Goal: Information Seeking & Learning: Learn about a topic

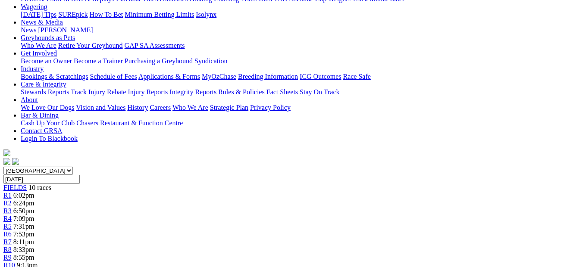
scroll to position [6, 0]
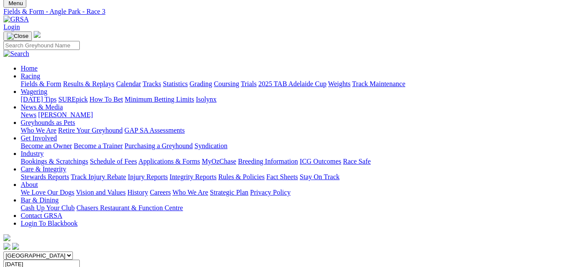
scroll to position [26, 0]
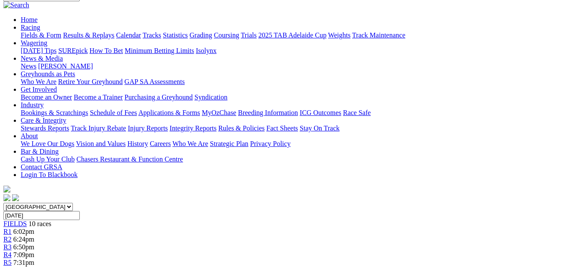
scroll to position [70, 0]
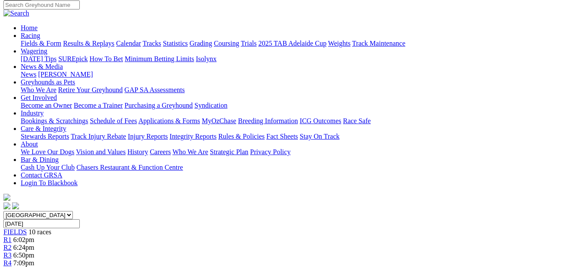
click at [35, 267] on span "7:31pm" at bounding box center [23, 270] width 21 height 7
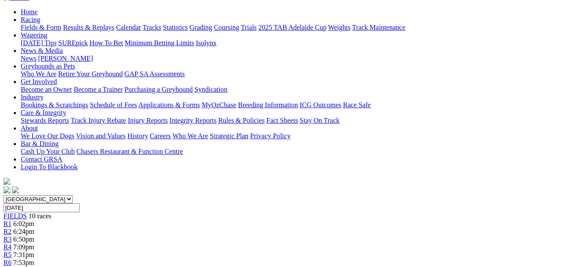
scroll to position [54, 0]
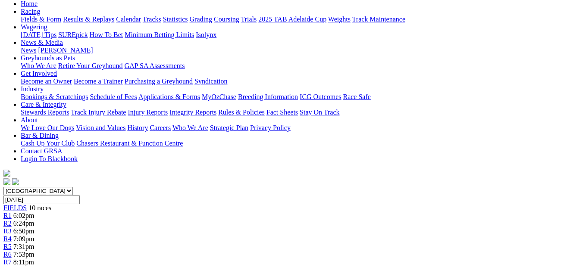
scroll to position [91, 0]
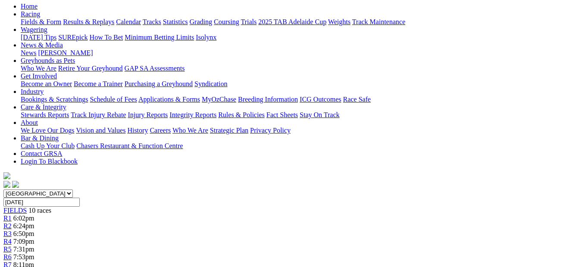
click at [12, 261] on span "R7" at bounding box center [7, 264] width 8 height 7
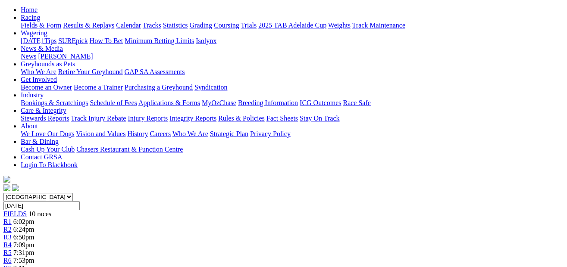
scroll to position [70, 0]
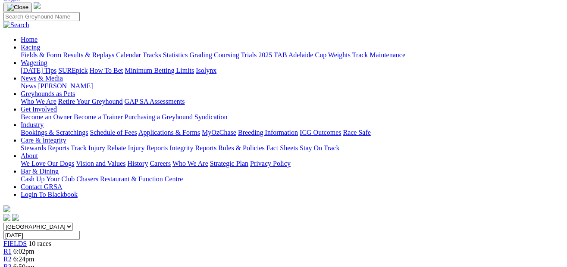
scroll to position [55, 0]
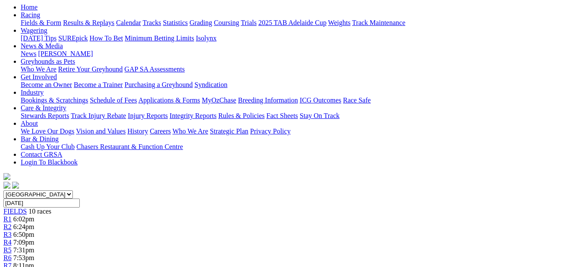
scroll to position [39, 0]
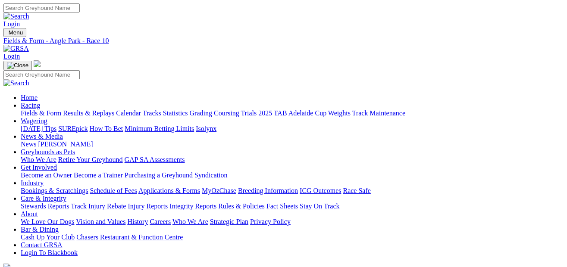
select select "QLD"
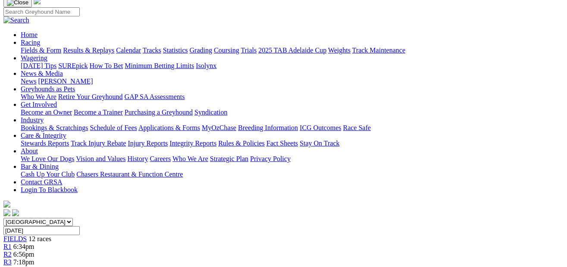
scroll to position [33, 0]
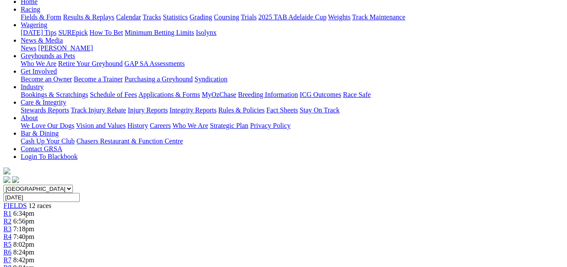
scroll to position [43, 0]
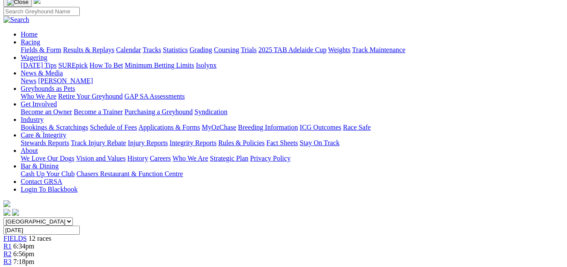
scroll to position [54, 0]
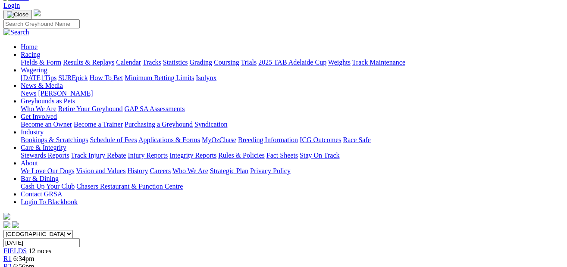
scroll to position [44, 0]
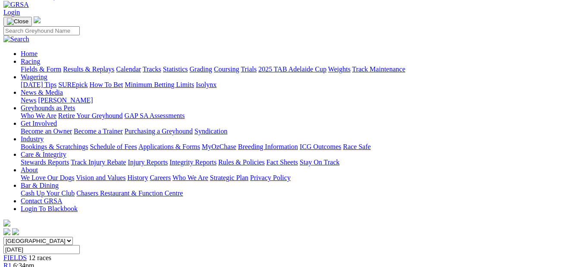
scroll to position [7, 0]
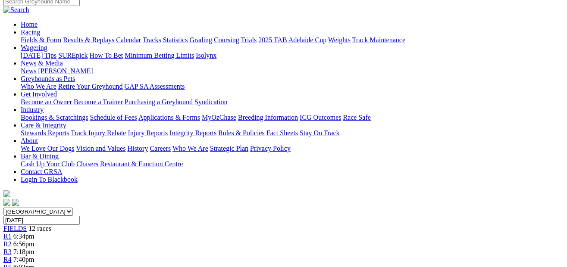
scroll to position [48, 0]
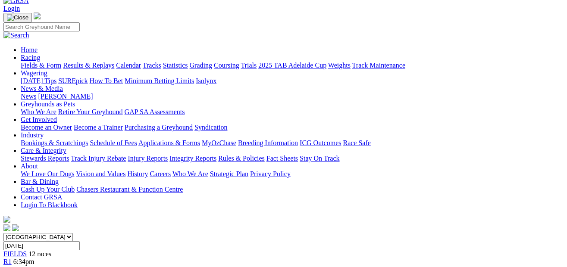
click at [73, 233] on select "[GEOGRAPHIC_DATA] [GEOGRAPHIC_DATA] [GEOGRAPHIC_DATA] [GEOGRAPHIC_DATA] [GEOGRA…" at bounding box center [37, 237] width 69 height 8
select select "[GEOGRAPHIC_DATA]"
click at [19, 233] on select "[GEOGRAPHIC_DATA] [GEOGRAPHIC_DATA] [GEOGRAPHIC_DATA] [GEOGRAPHIC_DATA] [GEOGRA…" at bounding box center [37, 237] width 69 height 8
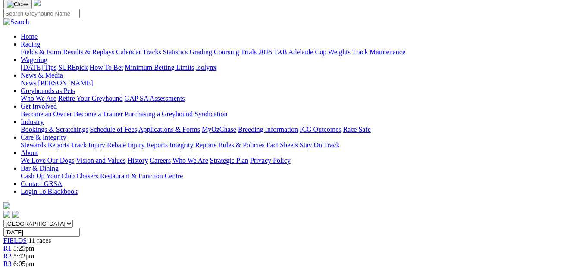
scroll to position [31, 0]
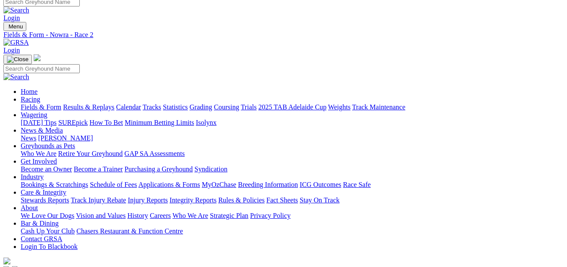
scroll to position [3, 0]
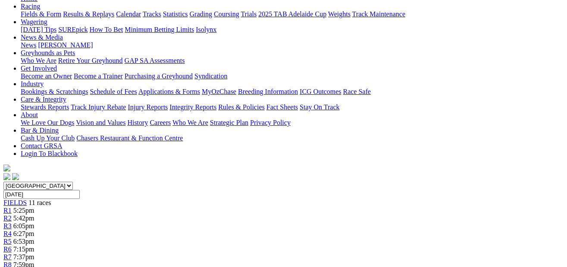
scroll to position [85, 0]
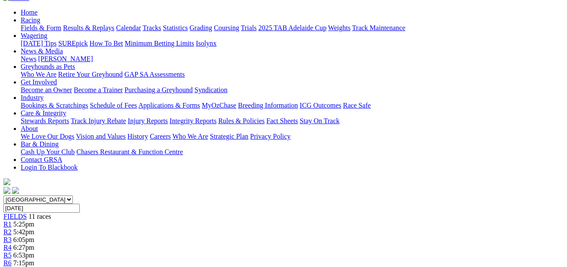
click at [228, 244] on div "R4 6:27pm" at bounding box center [283, 248] width 560 height 8
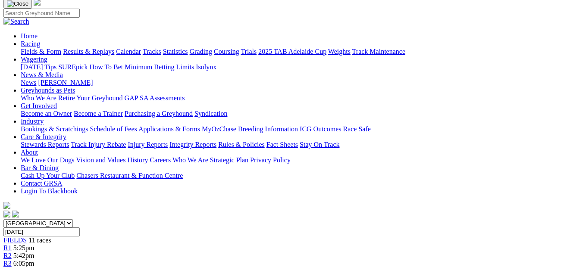
scroll to position [34, 0]
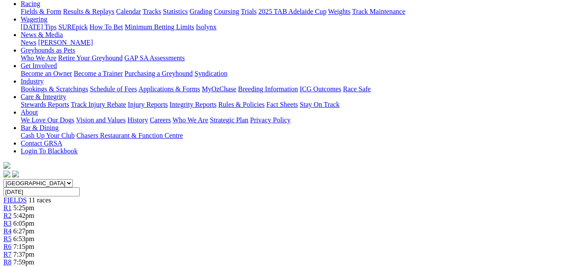
scroll to position [82, 0]
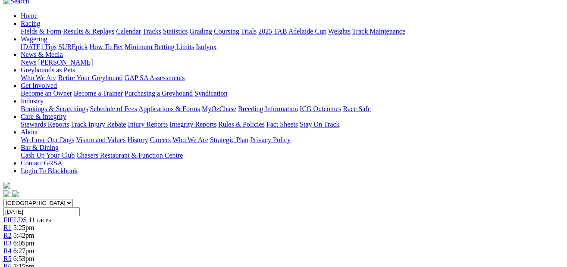
click at [304, 263] on div "R6 7:15pm" at bounding box center [283, 267] width 560 height 8
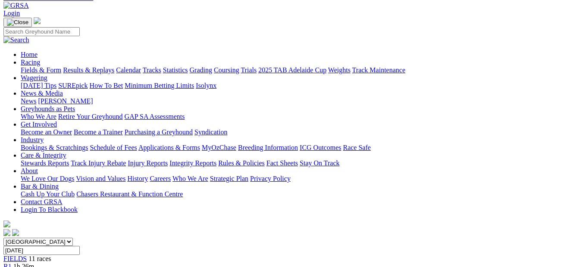
scroll to position [28, 0]
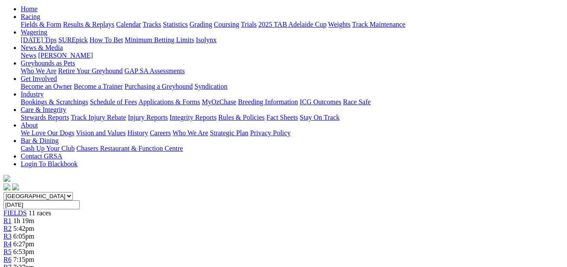
scroll to position [47, 0]
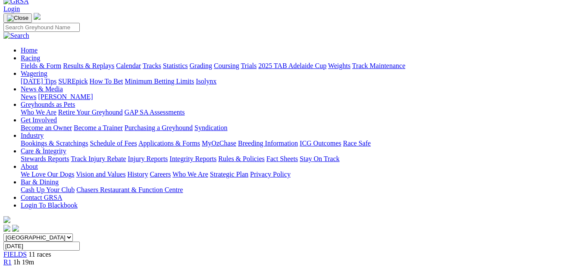
click at [73, 234] on select "South Australia New South Wales Northern Territory Queensland Tasmania Victoria…" at bounding box center [37, 238] width 69 height 8
select select "VIC"
click at [19, 234] on select "South Australia New South Wales Northern Territory Queensland Tasmania Victoria…" at bounding box center [37, 238] width 69 height 8
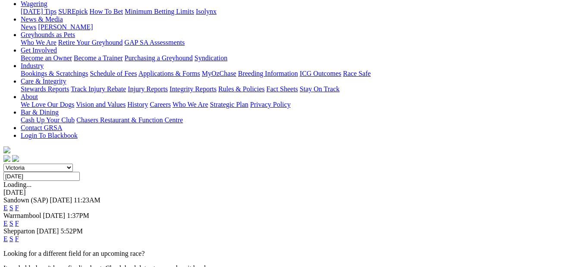
scroll to position [126, 0]
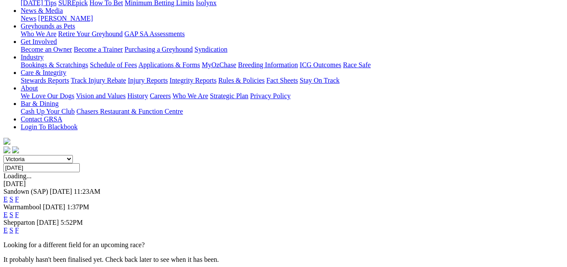
click at [8, 227] on link "E" at bounding box center [5, 230] width 4 height 7
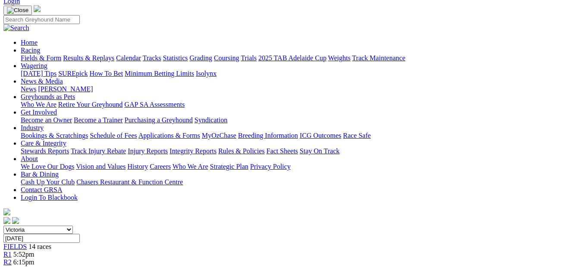
scroll to position [24, 0]
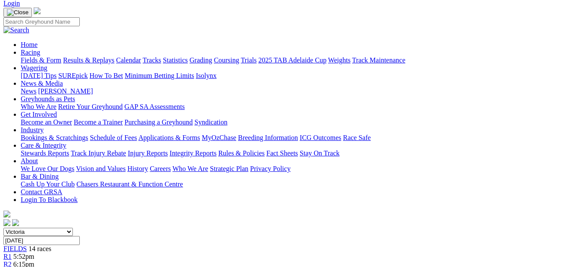
scroll to position [27, 0]
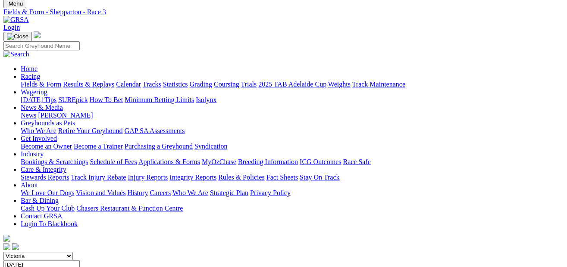
scroll to position [11, 0]
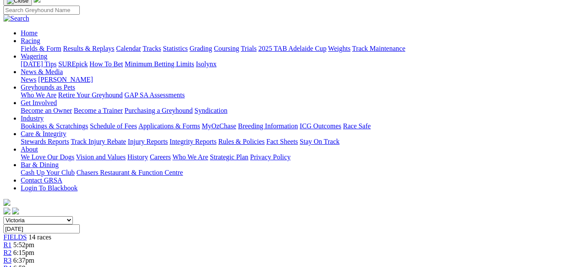
scroll to position [3, 0]
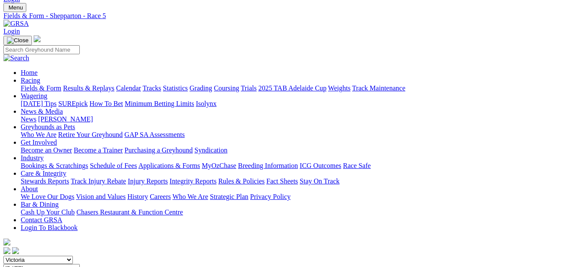
scroll to position [22, 0]
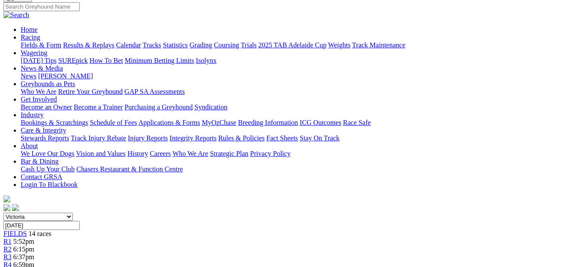
scroll to position [14, 0]
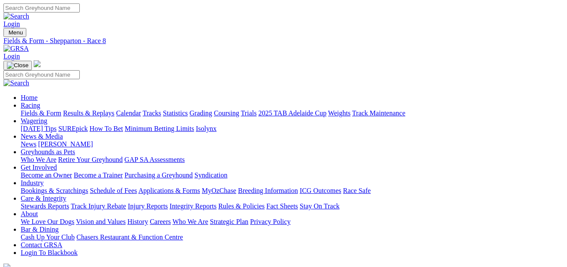
select select "SA"
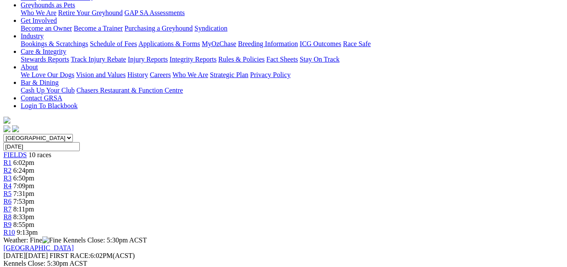
scroll to position [99, 0]
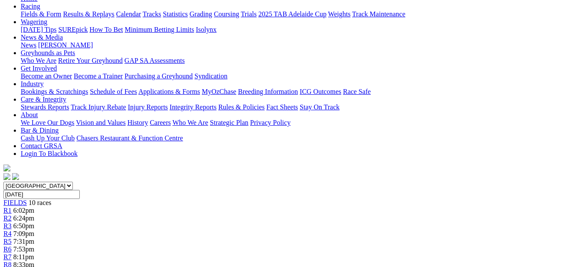
click at [34, 254] on span "8:11pm" at bounding box center [23, 257] width 21 height 7
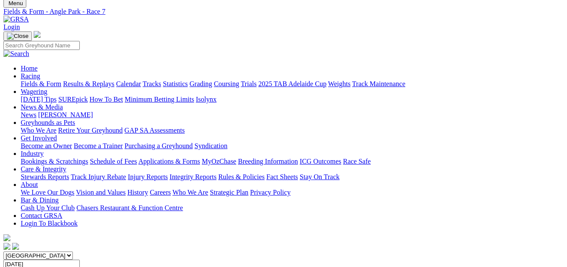
scroll to position [23, 0]
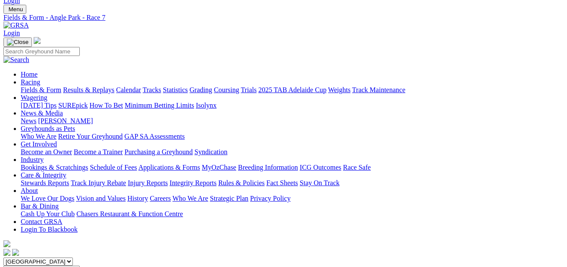
click span "7:53pm"
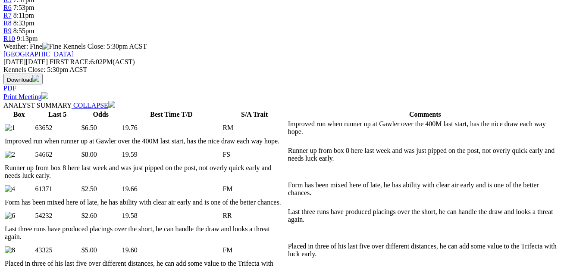
scroll to position [339, 0]
